Goal: Information Seeking & Learning: Learn about a topic

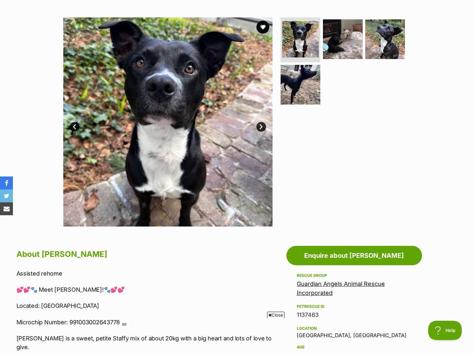
scroll to position [97, 0]
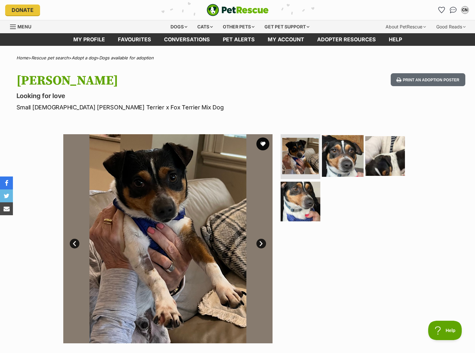
click at [349, 169] on img at bounding box center [343, 156] width 42 height 42
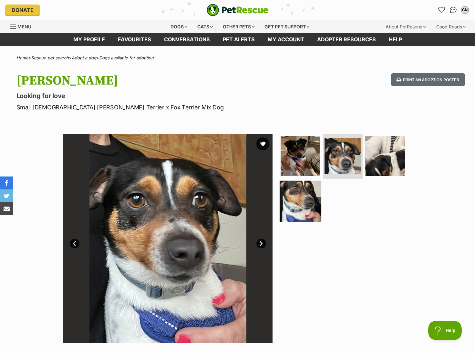
click at [311, 207] on img at bounding box center [301, 202] width 42 height 42
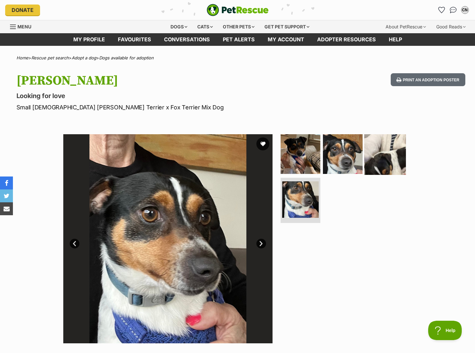
click at [391, 160] on img at bounding box center [385, 154] width 42 height 42
